Goal: Find specific fact: Find contact information

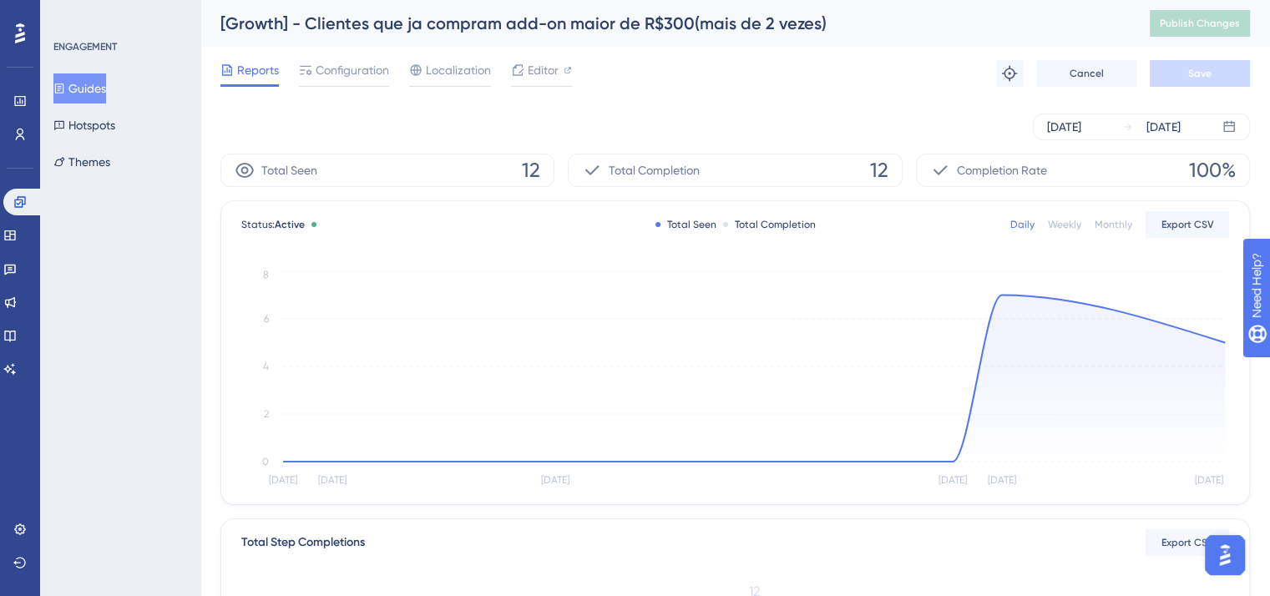
click at [81, 84] on button "Guides" at bounding box center [79, 88] width 53 height 30
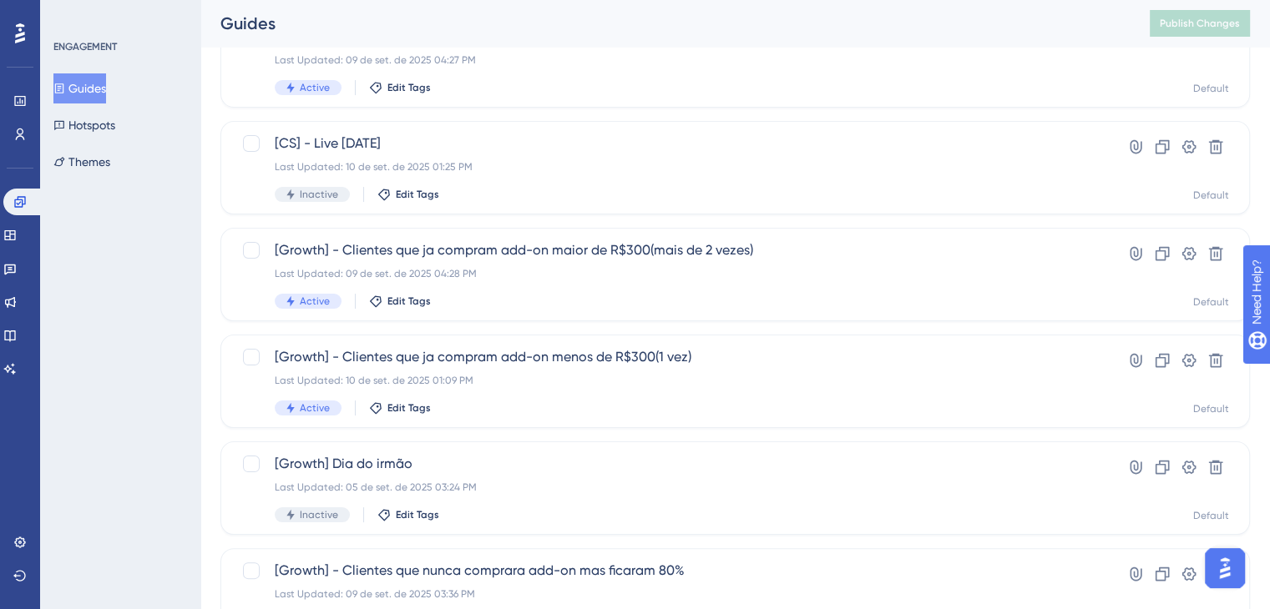
scroll to position [247, 0]
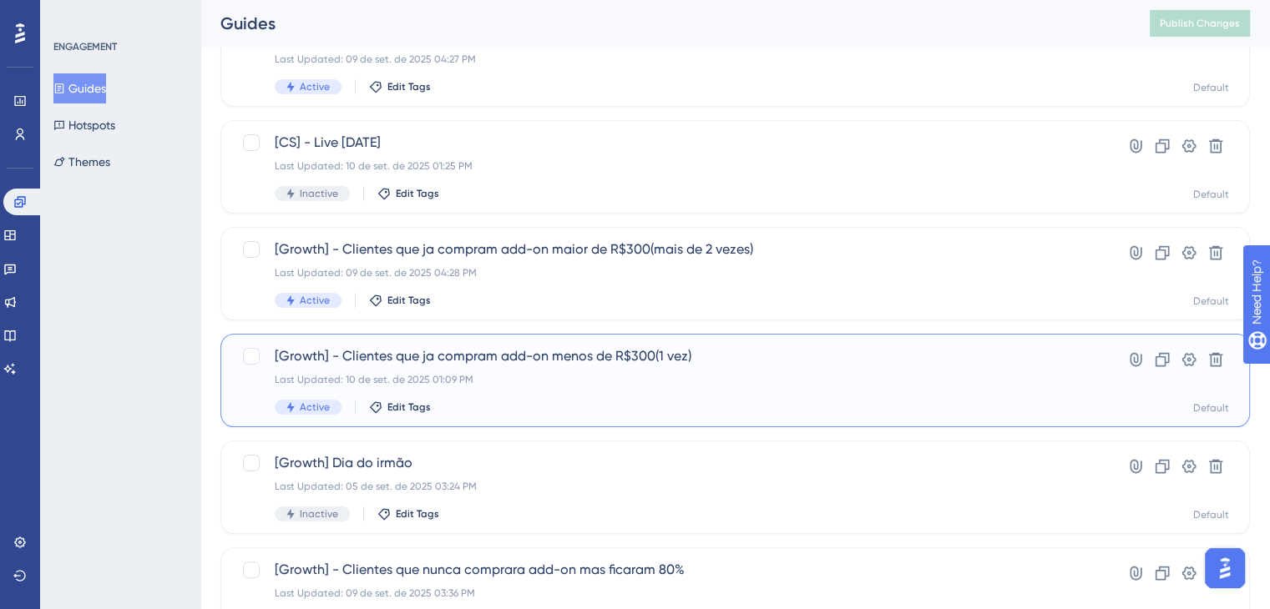
click at [609, 358] on span "[Growth] - Clientes que ja compram add-on menos de R$300(1 vez)" at bounding box center [668, 356] width 787 height 20
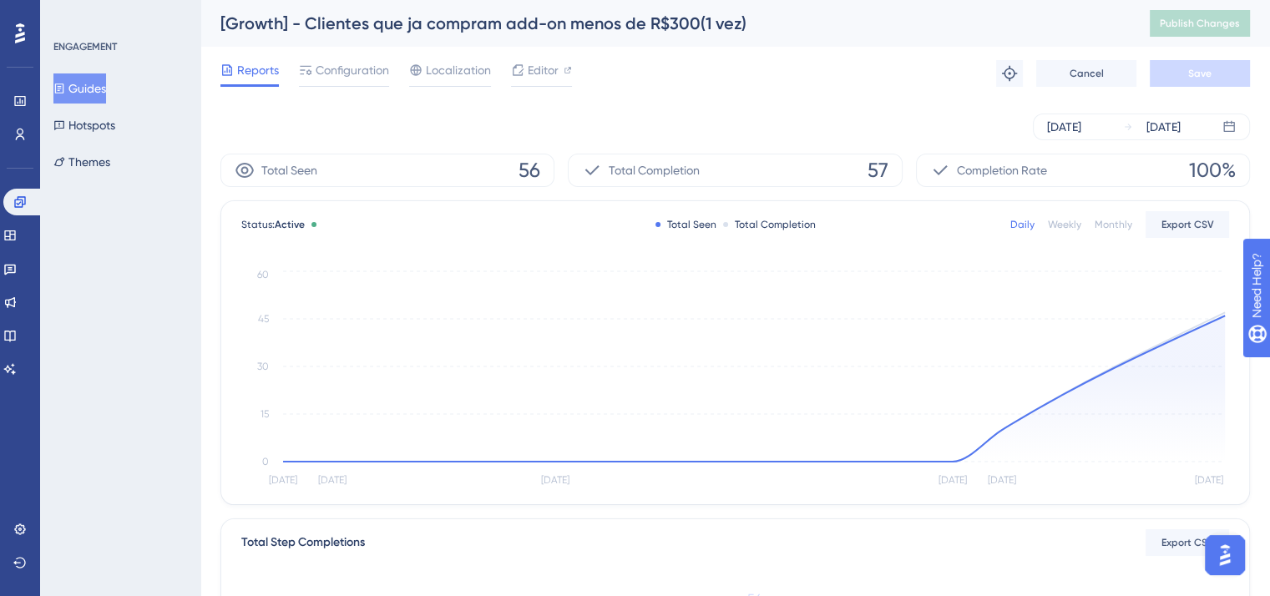
click at [97, 91] on button "Guides" at bounding box center [79, 88] width 53 height 30
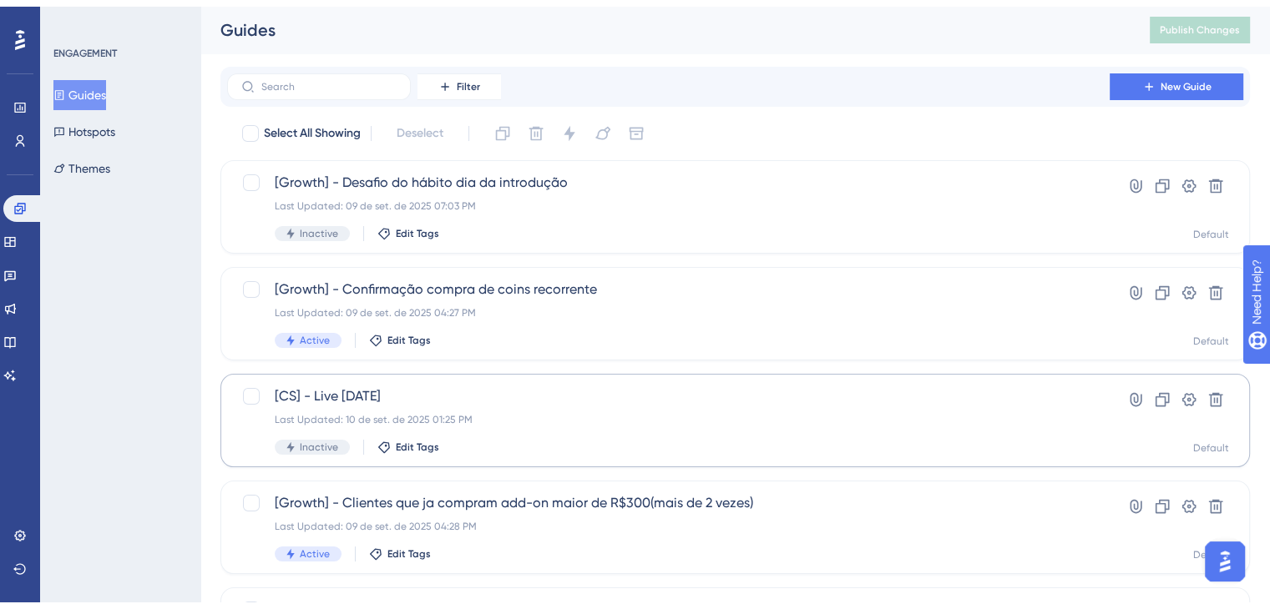
scroll to position [110, 0]
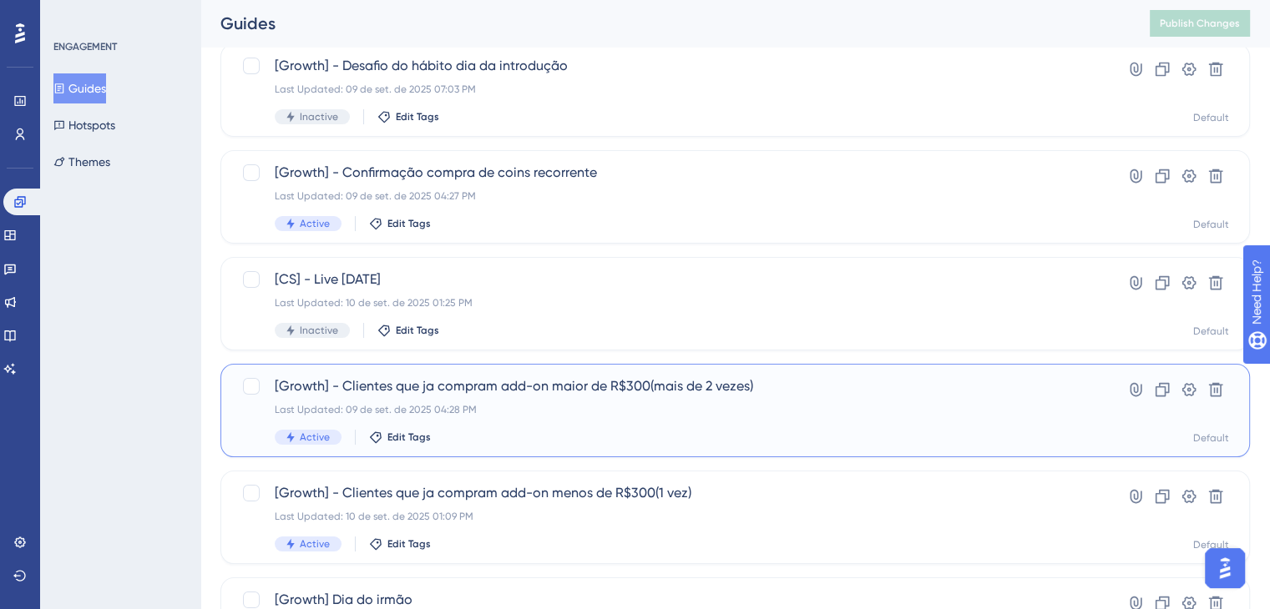
click at [508, 394] on span "[Growth] - Clientes que ja compram add-on maior de R$300(mais de 2 vezes)" at bounding box center [668, 386] width 787 height 20
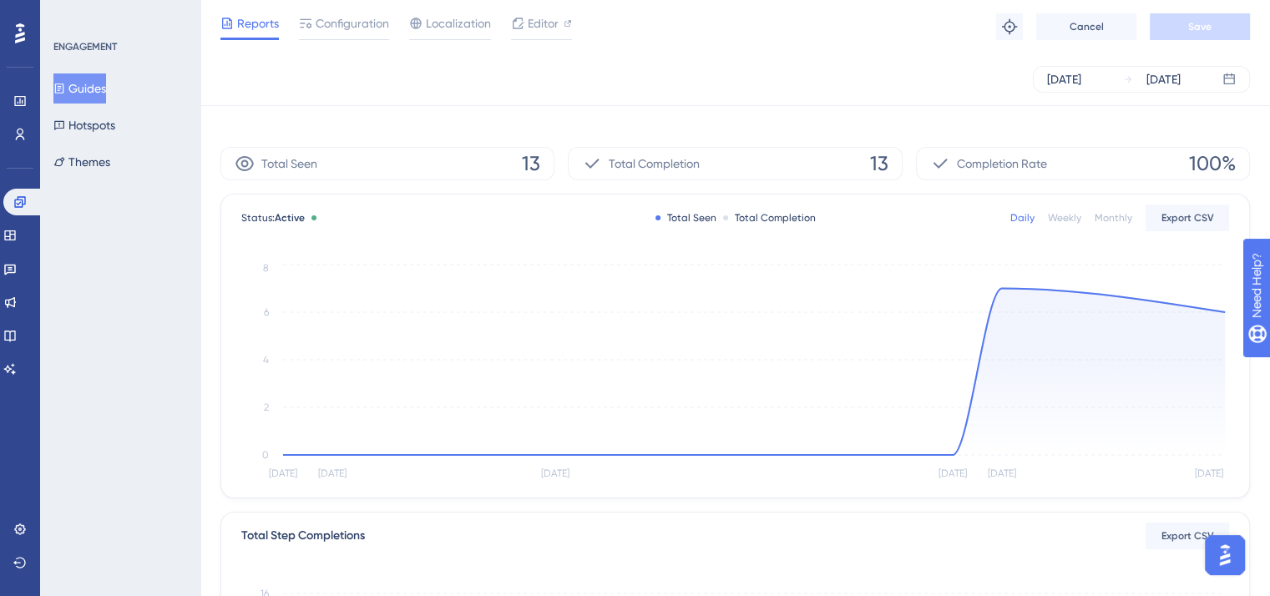
scroll to position [461, 0]
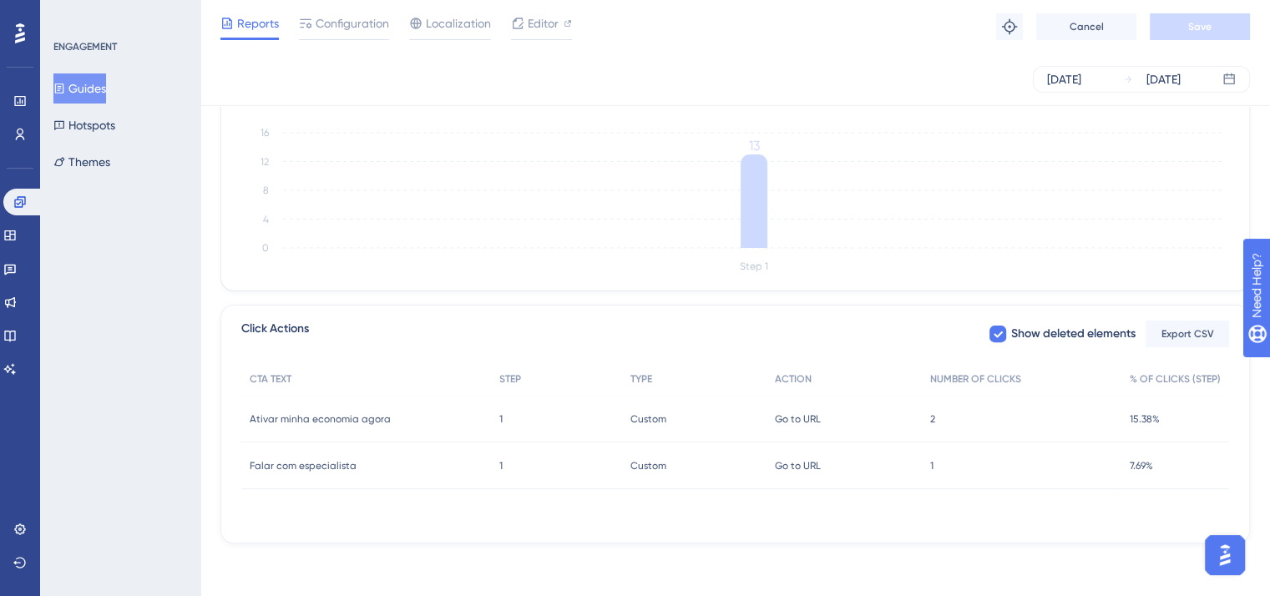
click at [936, 465] on div "1 1" at bounding box center [1021, 465] width 199 height 47
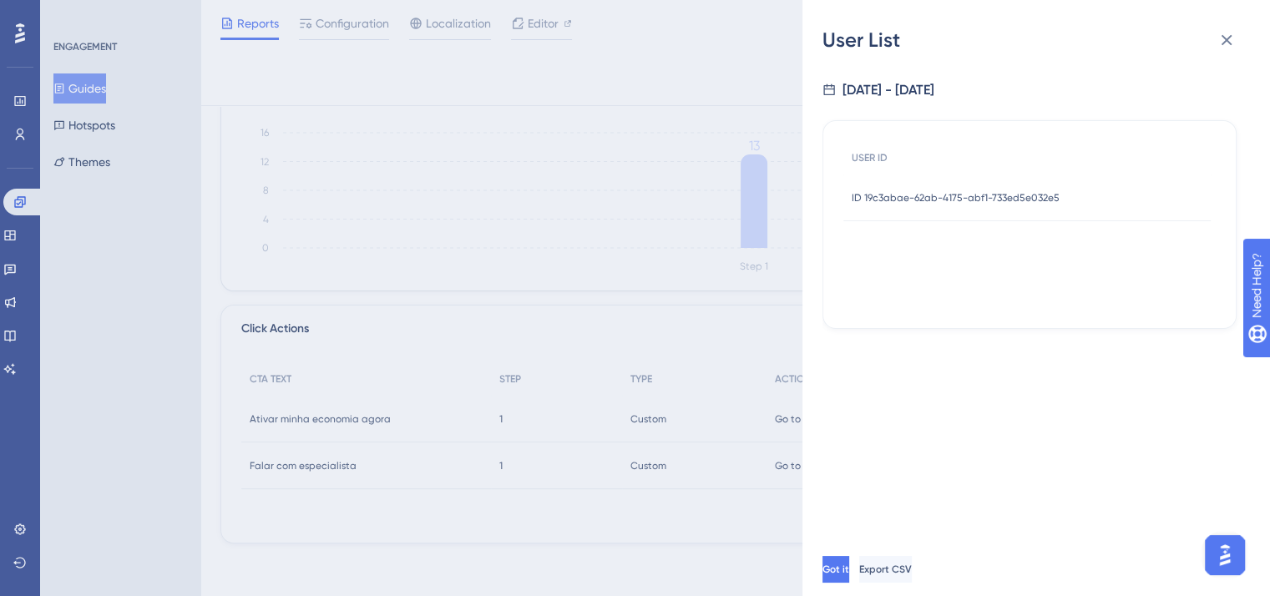
click at [961, 195] on span "ID 19c3abae-62ab-4175-abf1-733ed5e032e5" at bounding box center [955, 197] width 208 height 13
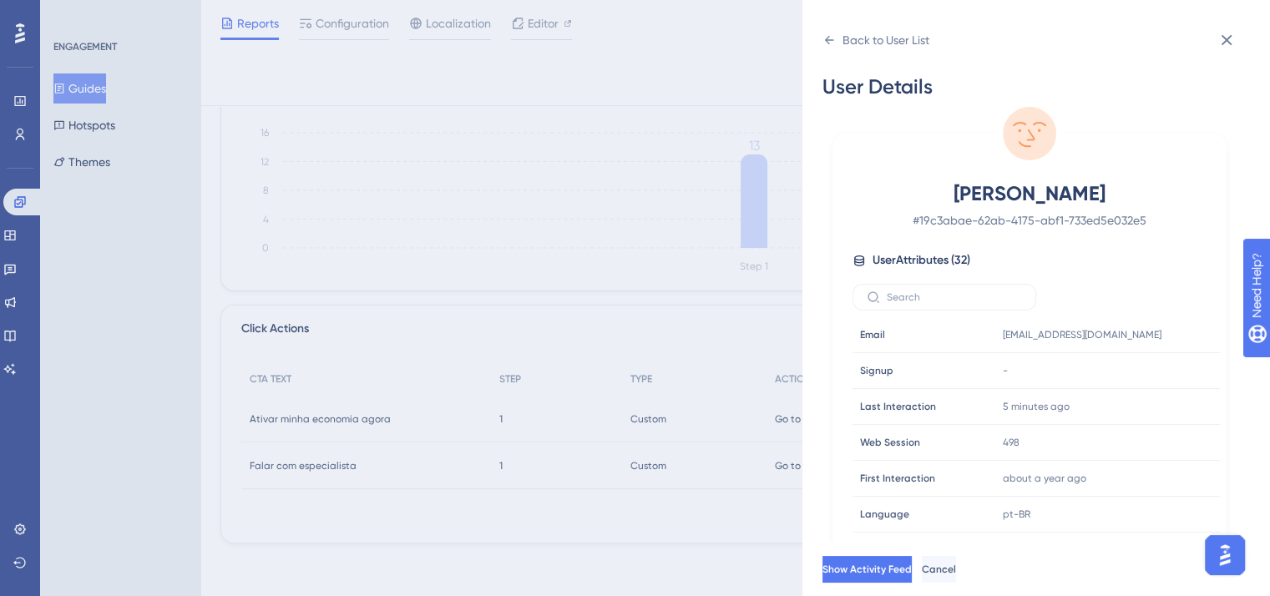
click at [961, 195] on span "[PERSON_NAME]" at bounding box center [1029, 193] width 294 height 27
drag, startPoint x: 1119, startPoint y: 335, endPoint x: 997, endPoint y: 344, distance: 121.4
click at [997, 344] on div "[EMAIL_ADDRESS][DOMAIN_NAME] Copy [EMAIL_ADDRESS][DOMAIN_NAME]" at bounding box center [1086, 334] width 180 height 33
copy span "[EMAIL_ADDRESS][DOMAIN_NAME]"
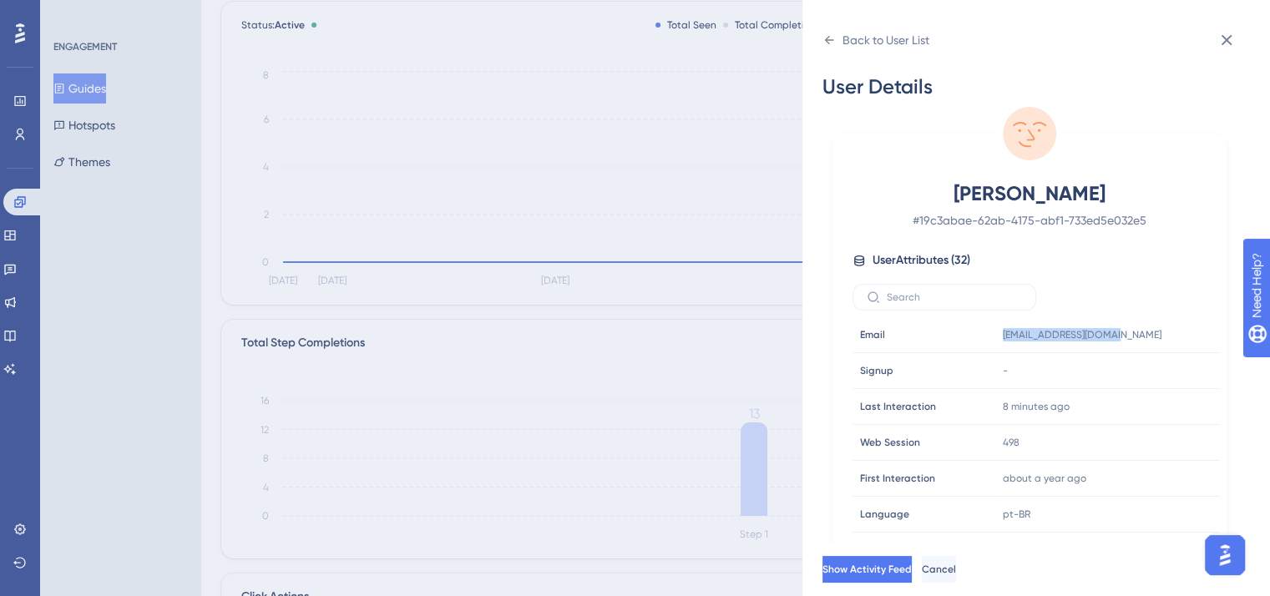
scroll to position [0, 0]
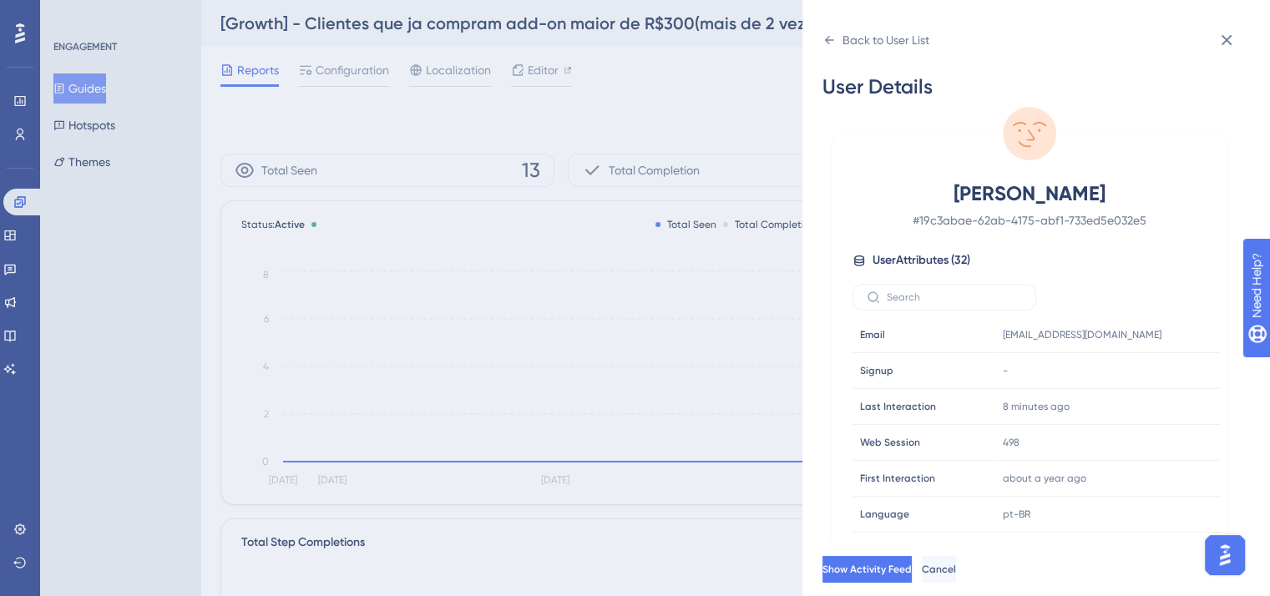
click at [657, 94] on div "Back to User List User Details [PERSON_NAME] # 19c3abae-62ab-4175-abf1-733ed5e0…" at bounding box center [635, 298] width 1270 height 596
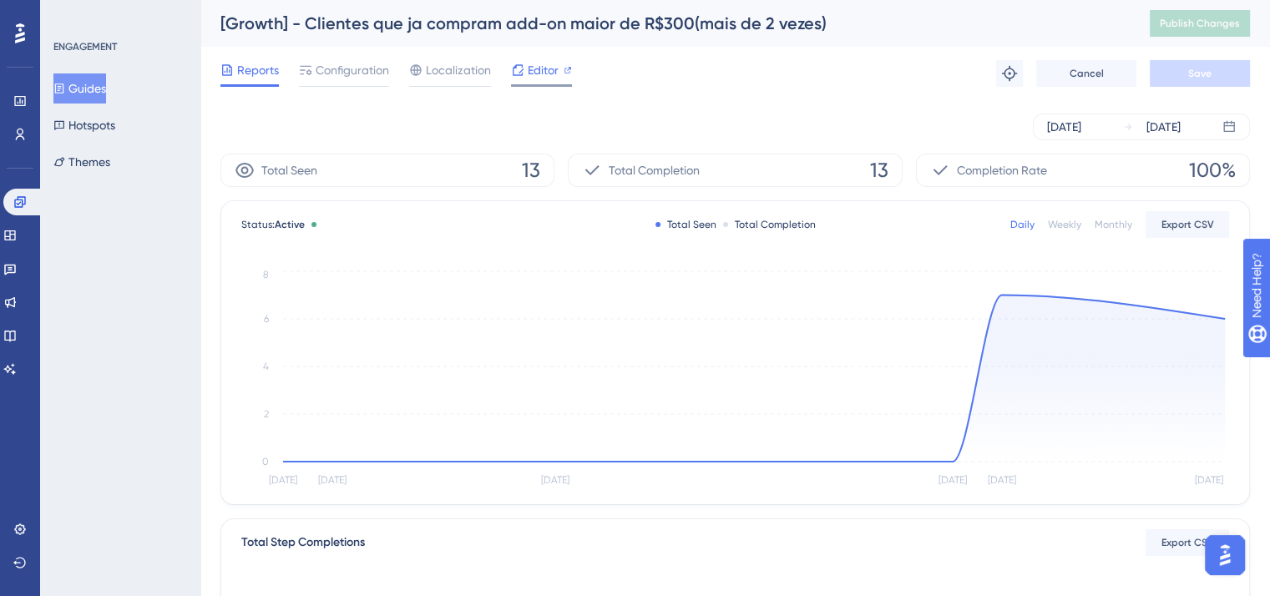
click at [533, 78] on span "Editor" at bounding box center [543, 70] width 31 height 20
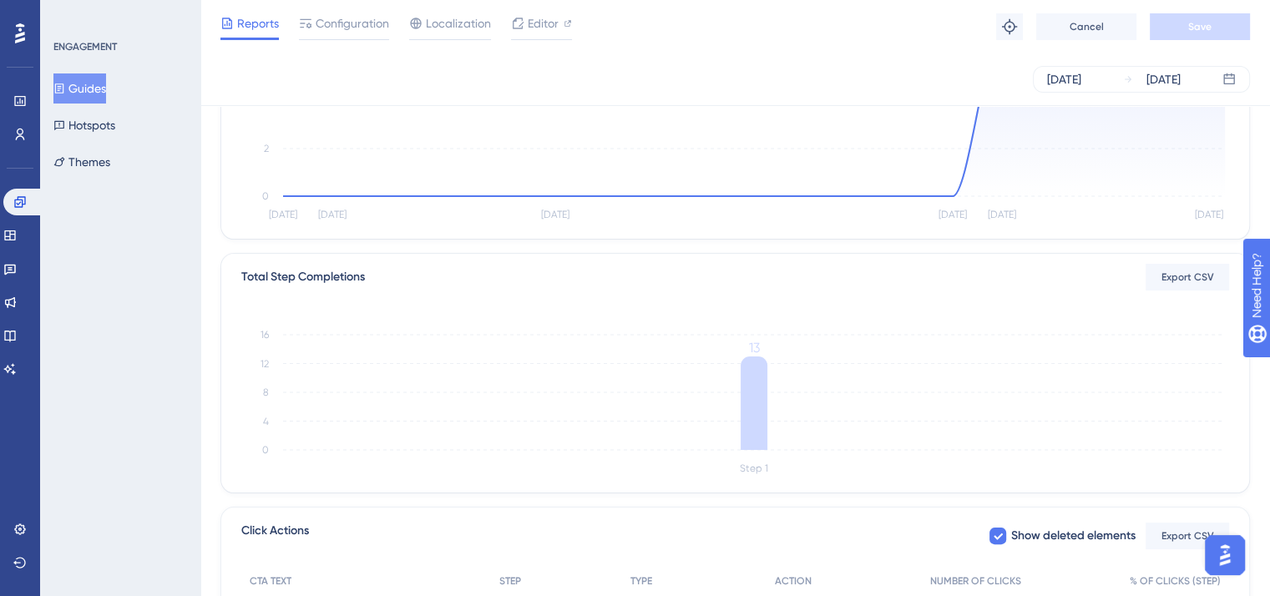
scroll to position [427, 0]
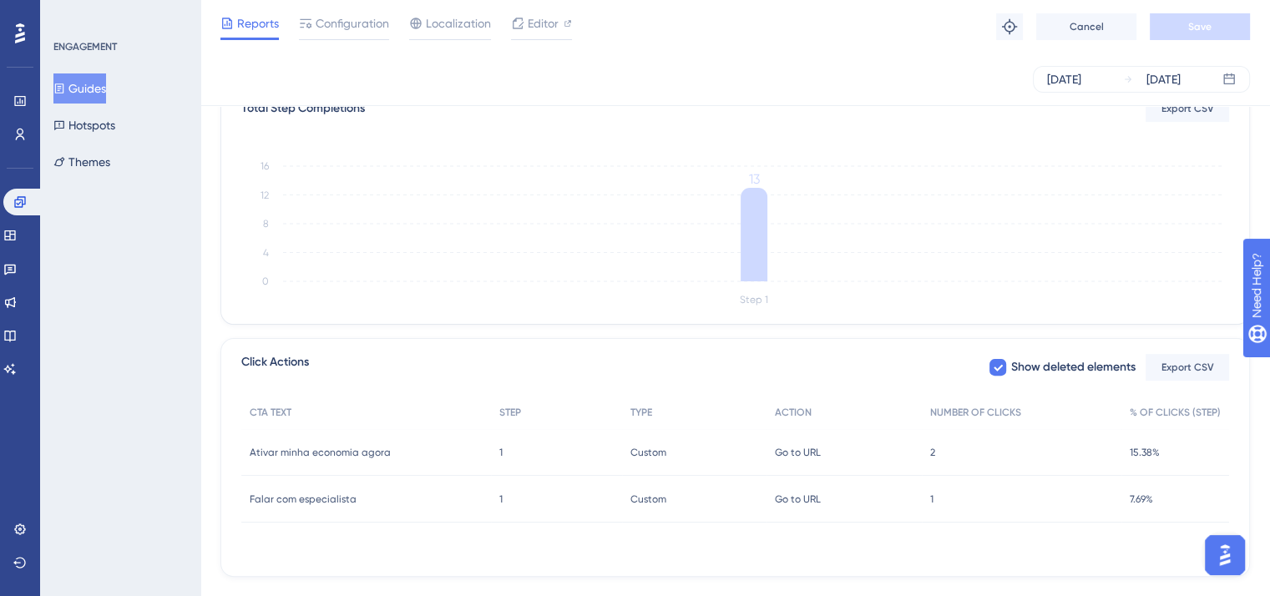
click at [935, 498] on div "1 1" at bounding box center [1021, 499] width 199 height 47
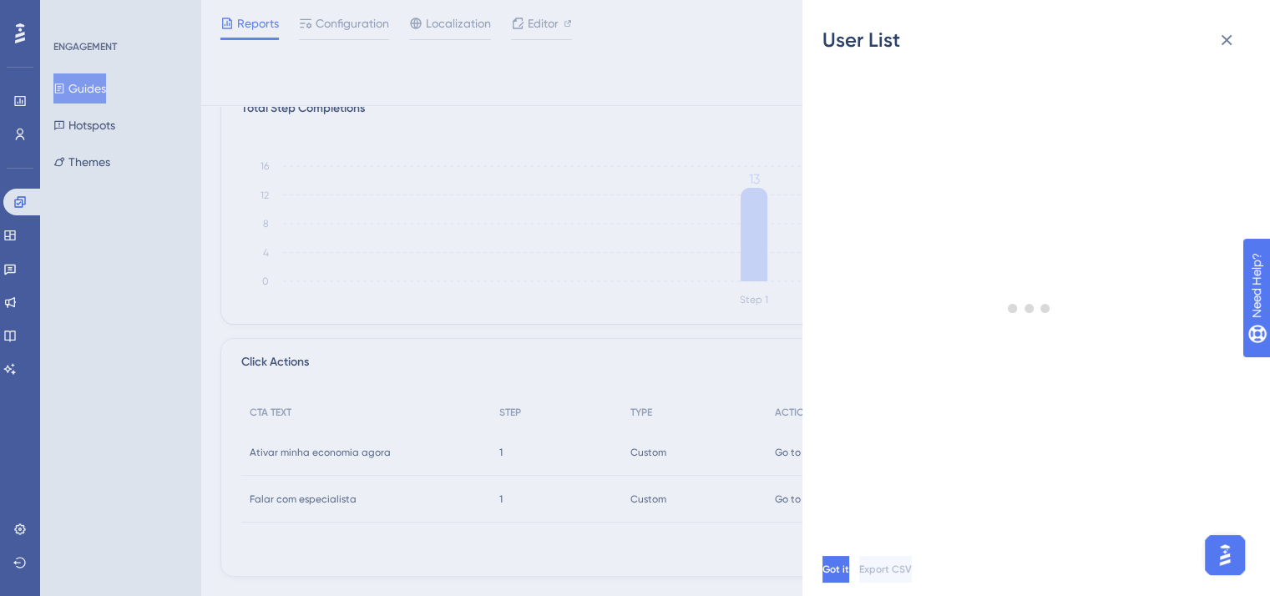
click at [684, 443] on div "User List Got it Export CSV" at bounding box center [635, 298] width 1270 height 596
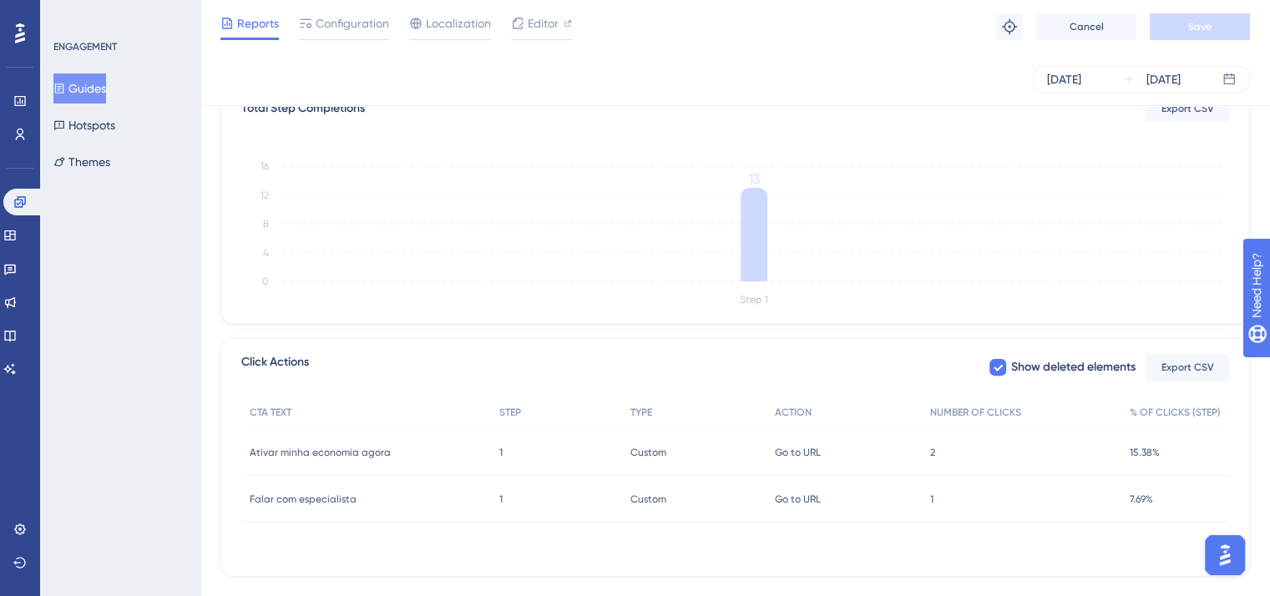
click at [928, 497] on div "1 1" at bounding box center [1021, 499] width 199 height 47
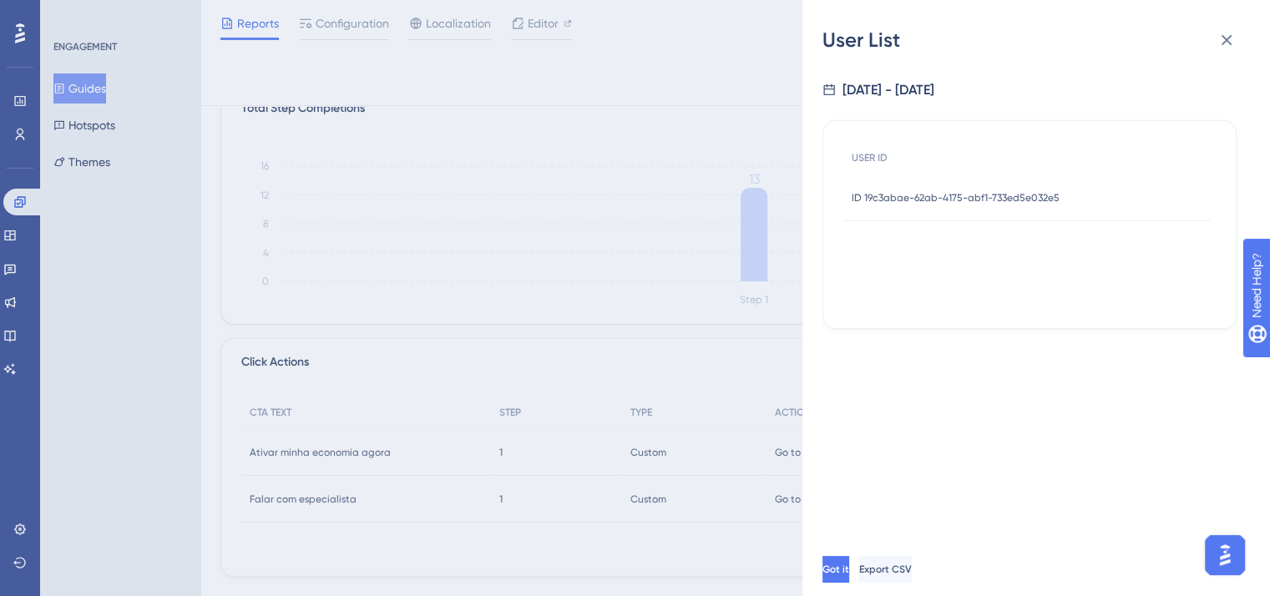
click at [940, 189] on div "ID 19c3abae-62ab-4175-abf1-733ed5e032e5 ID 19c3abae-62ab-4175-abf1-733ed5e032e5" at bounding box center [955, 197] width 208 height 47
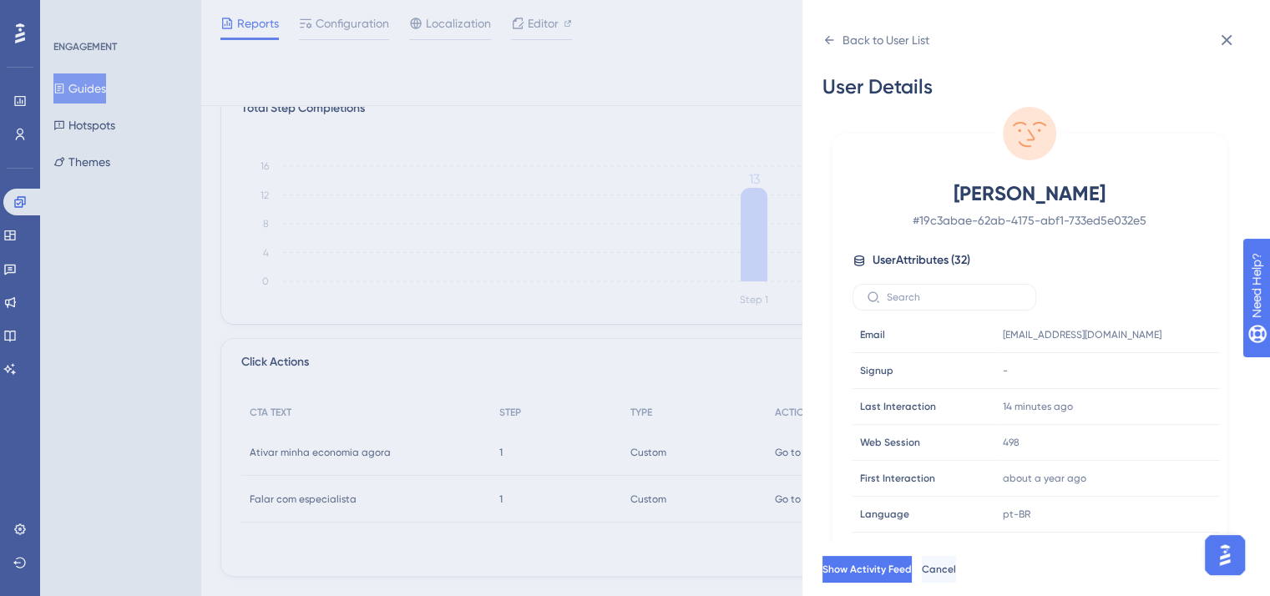
click at [940, 189] on span "[PERSON_NAME]" at bounding box center [1029, 193] width 294 height 27
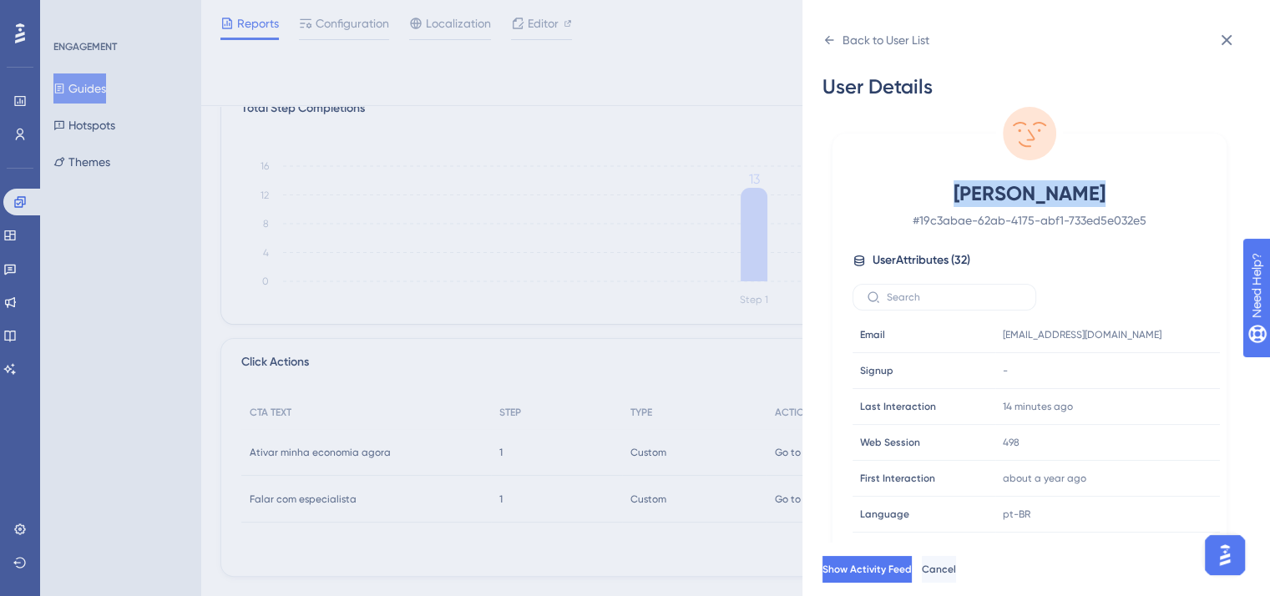
click at [940, 189] on span "[PERSON_NAME]" at bounding box center [1029, 193] width 294 height 27
copy span "[PERSON_NAME]"
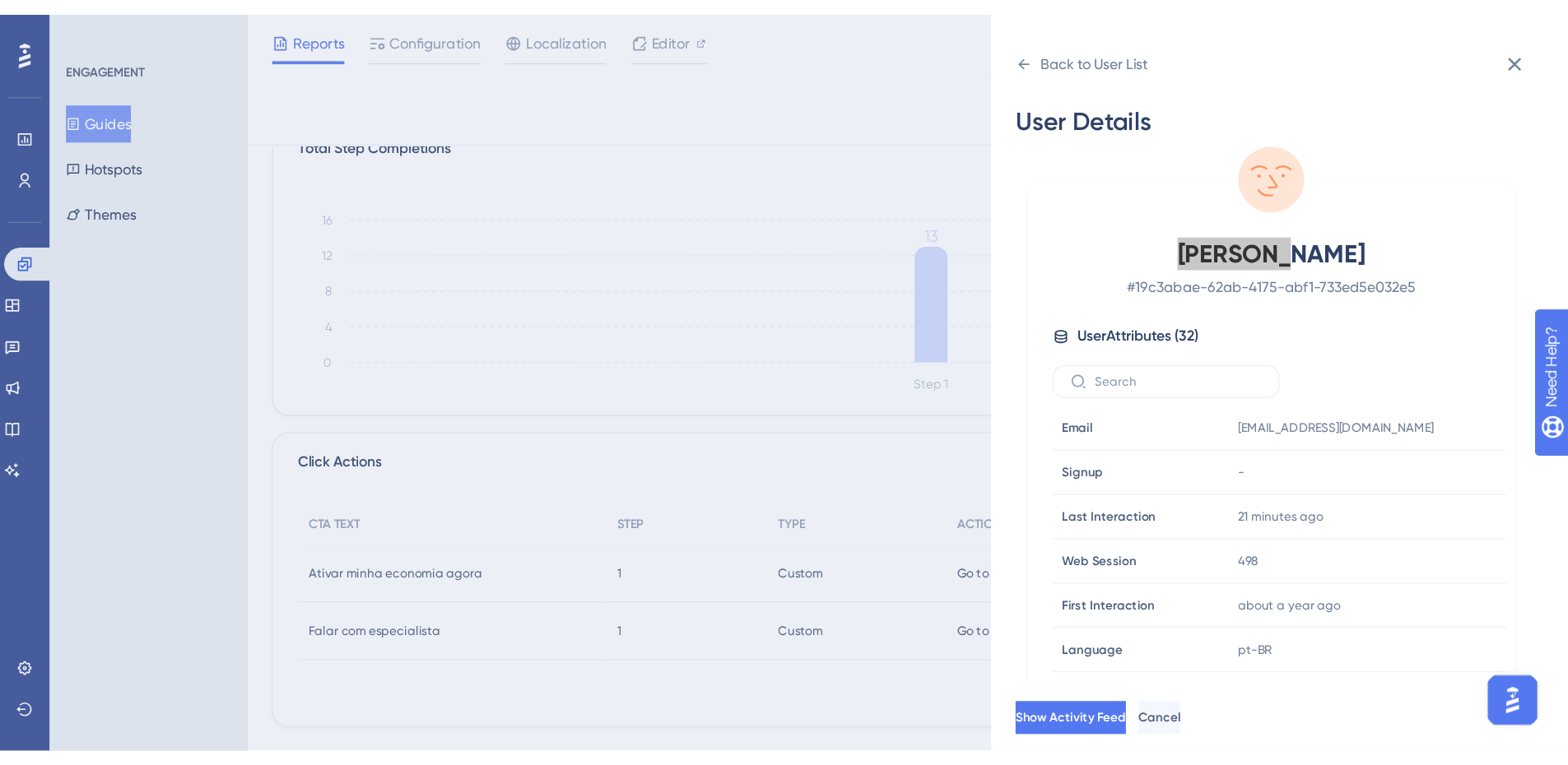
scroll to position [277, 0]
